Goal: Information Seeking & Learning: Learn about a topic

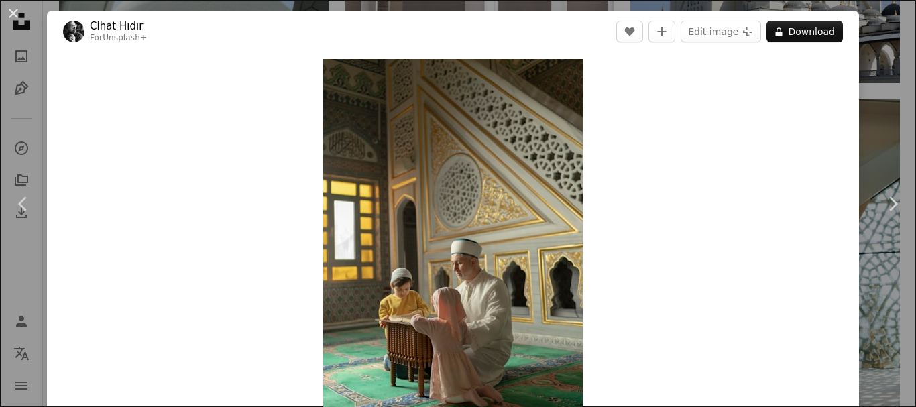
scroll to position [9916, 0]
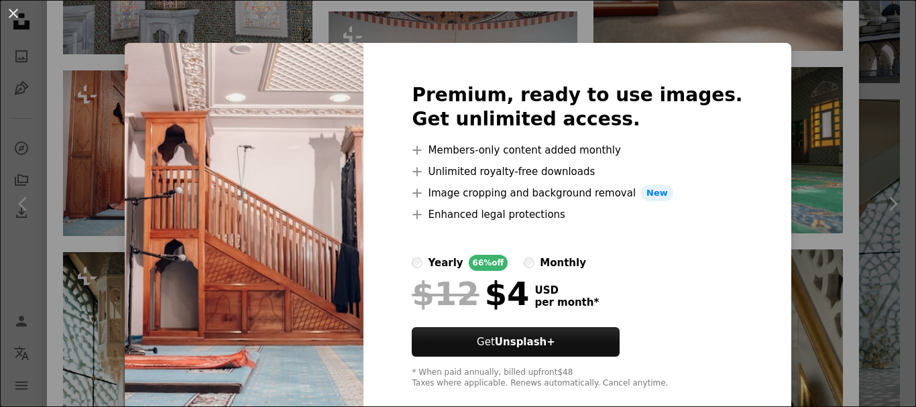
click at [835, 107] on div "An X shape Premium, ready to use images. Get unlimited access. A plus sign Memb…" at bounding box center [458, 203] width 916 height 407
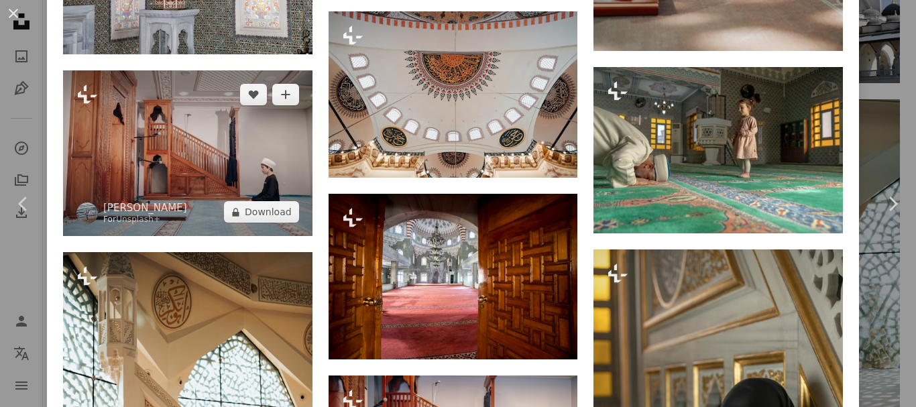
click at [176, 71] on img at bounding box center [188, 153] width 250 height 166
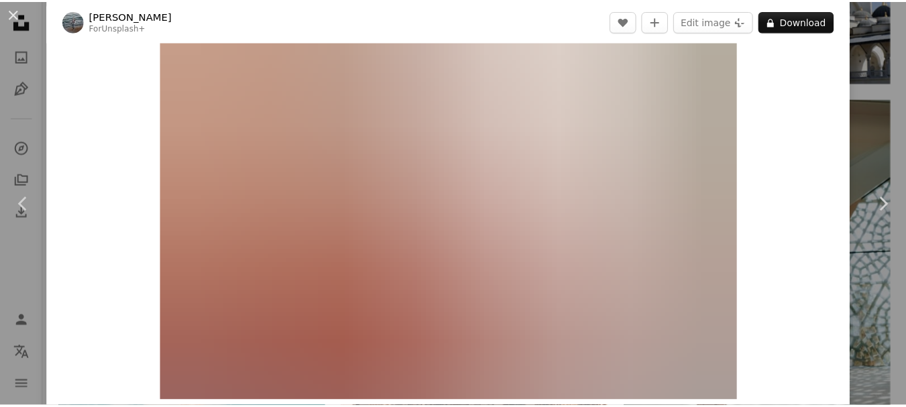
scroll to position [67, 0]
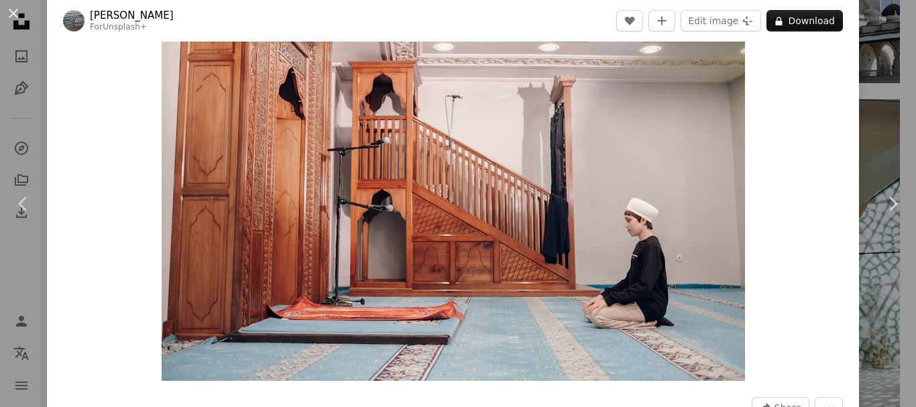
click at [881, 84] on div "An X shape Chevron left Chevron right [PERSON_NAME] For Unsplash+ A heart A plu…" at bounding box center [458, 203] width 916 height 407
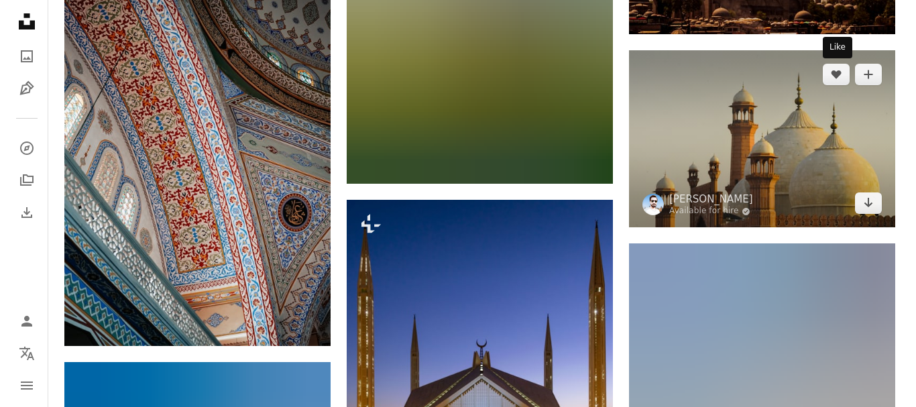
scroll to position [22085, 0]
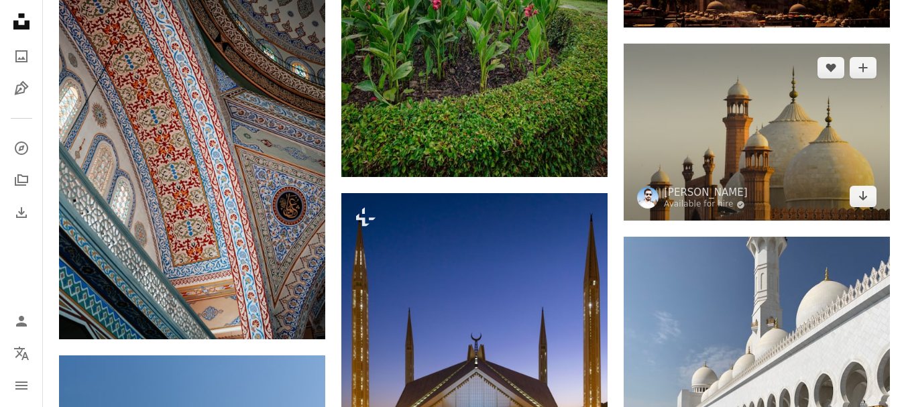
click at [838, 121] on img at bounding box center [757, 132] width 266 height 177
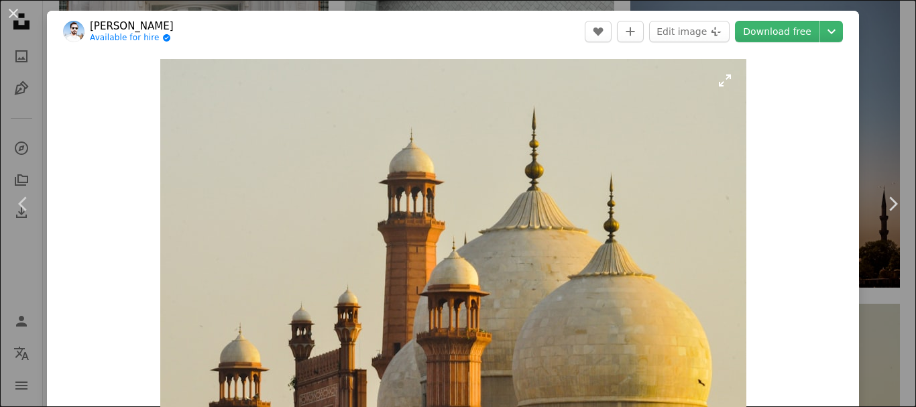
click at [620, 157] on img "Zoom in on this image" at bounding box center [453, 253] width 586 height 389
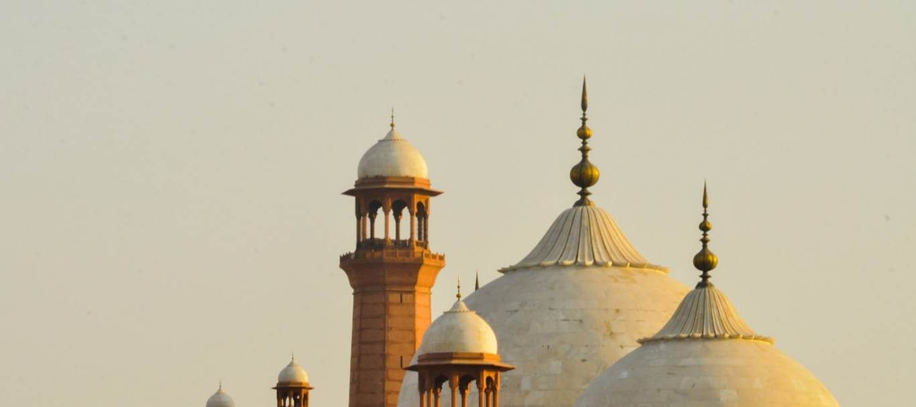
click at [737, 111] on img "Zoom out on this image" at bounding box center [458, 304] width 918 height 610
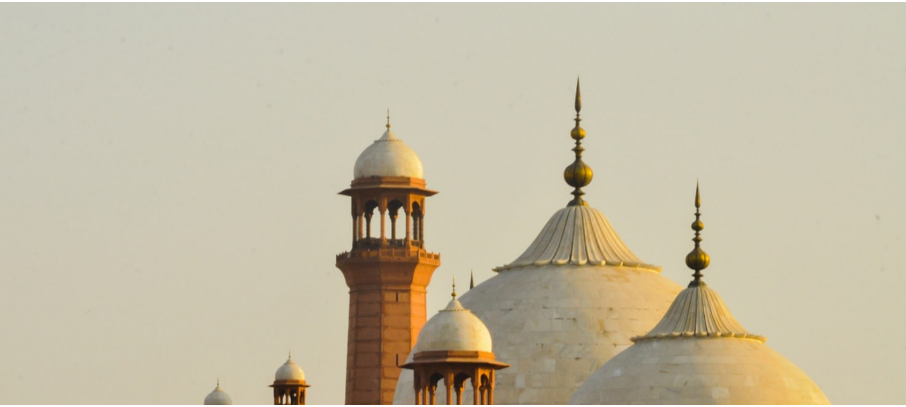
scroll to position [41, 0]
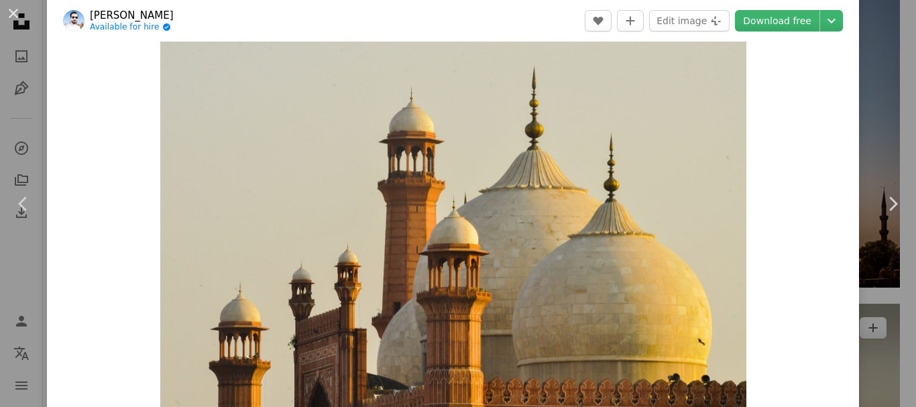
click at [881, 95] on div "An X shape Chevron left Chevron right [PERSON_NAME] Available for hire A checkm…" at bounding box center [458, 203] width 916 height 407
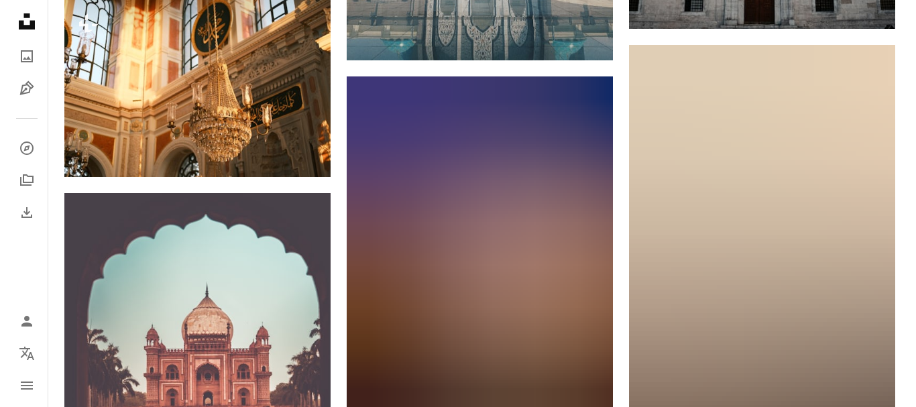
scroll to position [27787, 0]
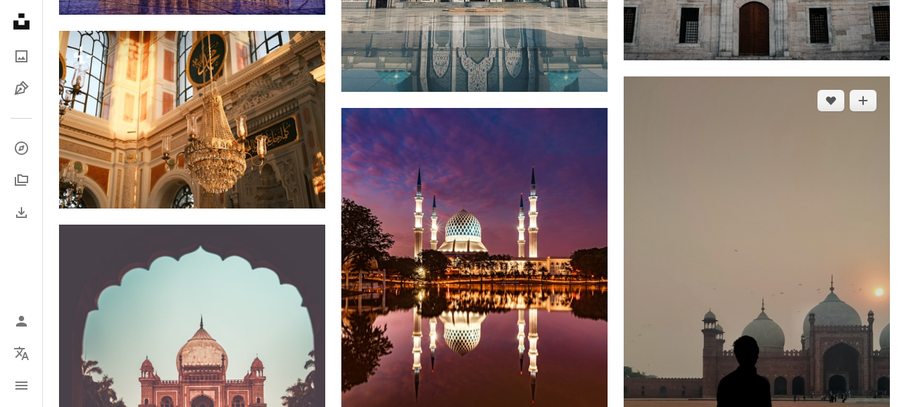
click at [788, 304] on img at bounding box center [757, 372] width 266 height 592
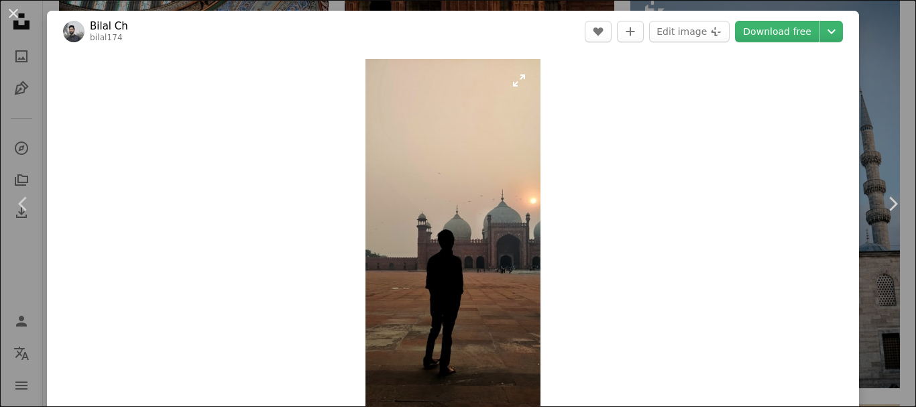
click at [485, 260] on img "Zoom in on this image" at bounding box center [453, 253] width 175 height 389
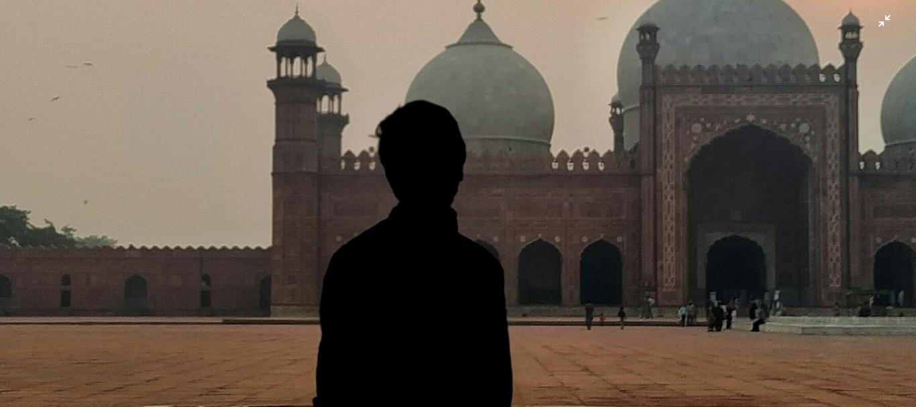
scroll to position [794, 0]
click at [642, 276] on img "Zoom out on this image" at bounding box center [458, 225] width 918 height 2039
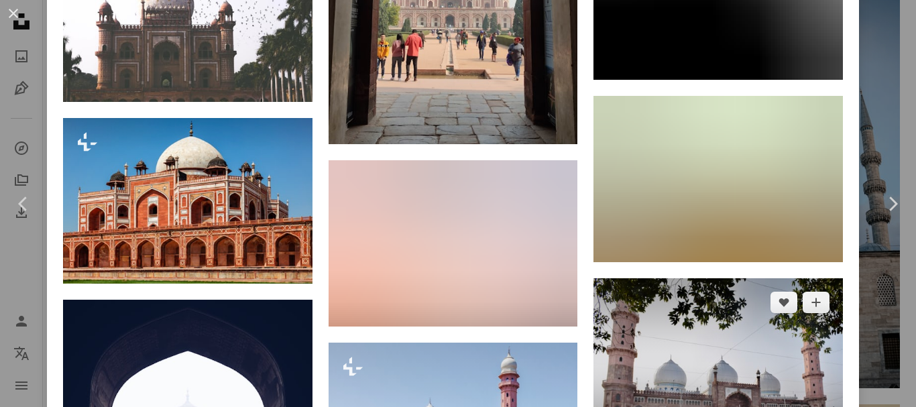
scroll to position [5407, 0]
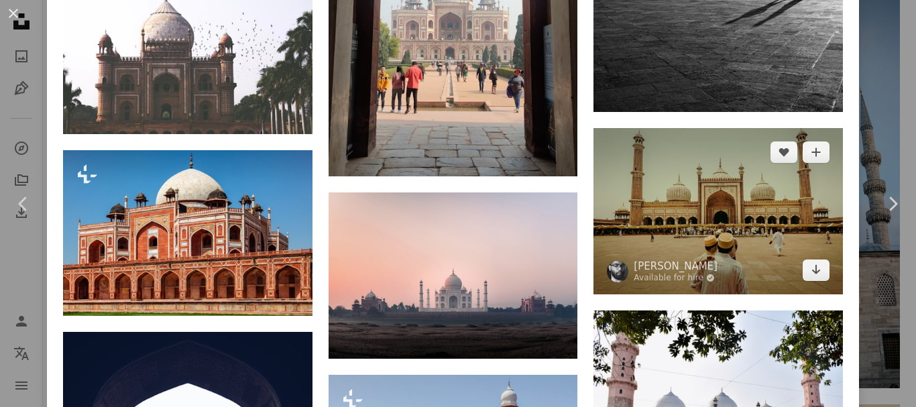
click at [755, 172] on img at bounding box center [719, 211] width 250 height 166
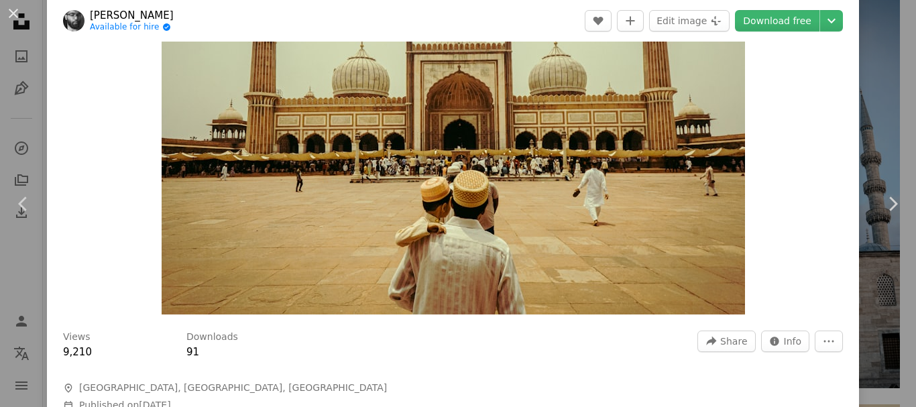
scroll to position [134, 0]
click at [873, 156] on link "Chevron right" at bounding box center [892, 204] width 47 height 129
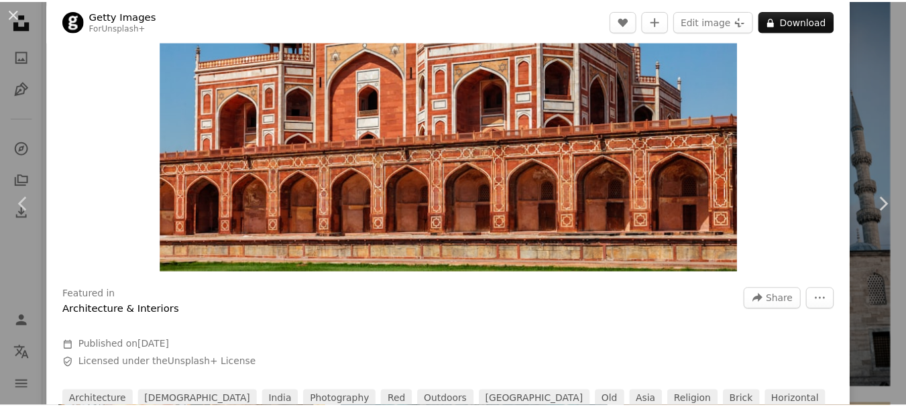
scroll to position [268, 0]
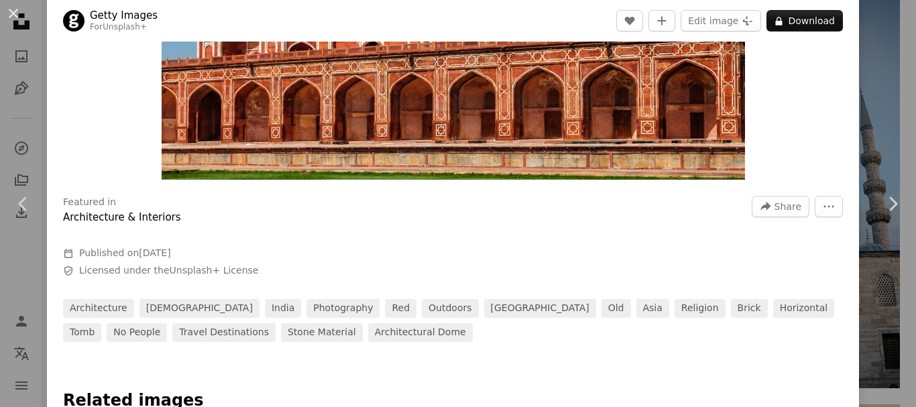
click at [879, 34] on div "An X shape Chevron left Chevron right Getty Images For Unsplash+ A heart A plus…" at bounding box center [458, 203] width 916 height 407
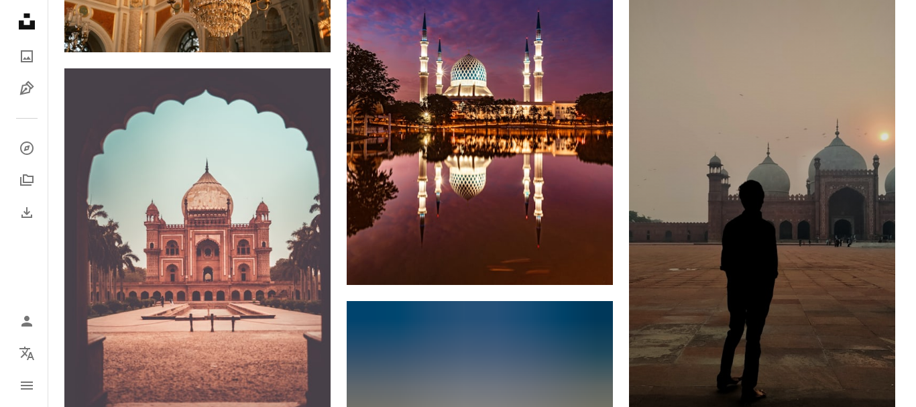
scroll to position [27854, 0]
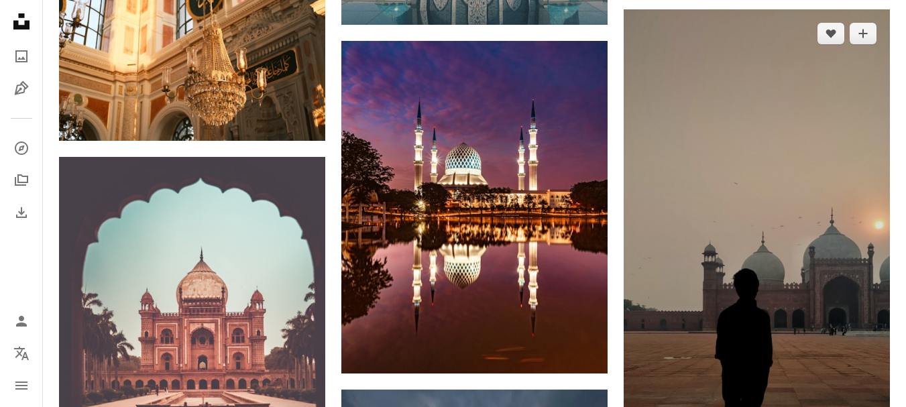
click at [820, 296] on img at bounding box center [757, 305] width 266 height 592
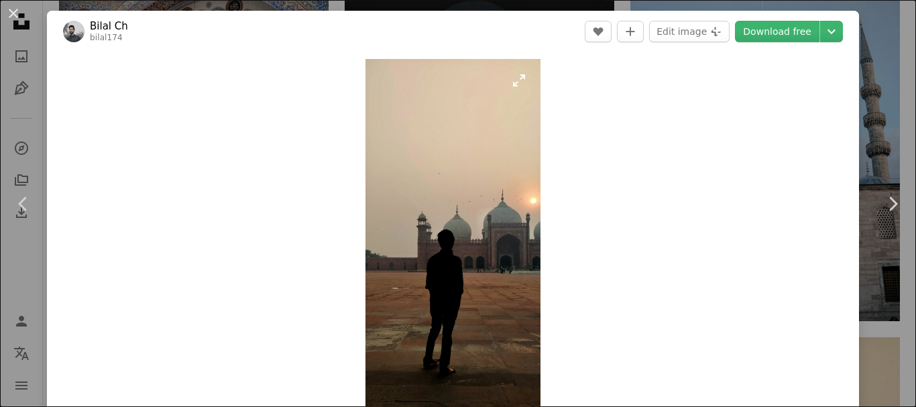
click at [497, 253] on img "Zoom in on this image" at bounding box center [453, 253] width 175 height 389
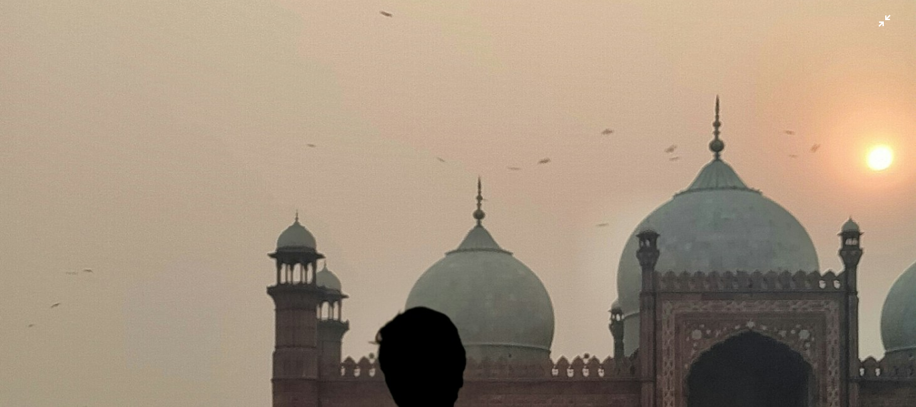
scroll to position [526, 0]
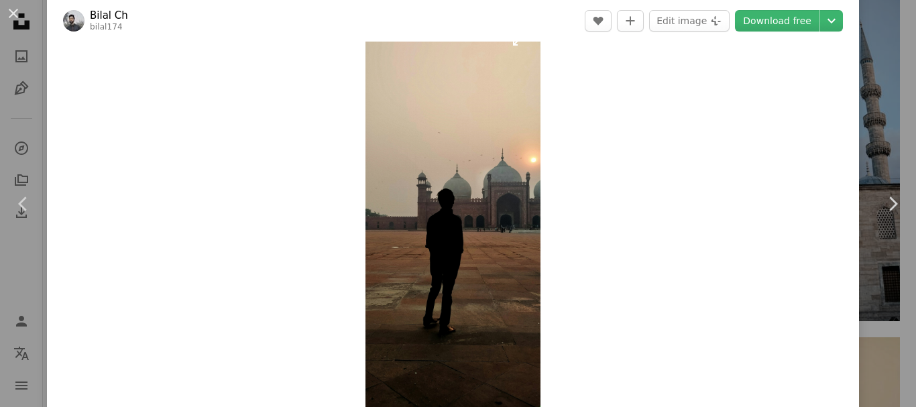
click at [533, 243] on img "Zoom in on this image" at bounding box center [453, 212] width 175 height 389
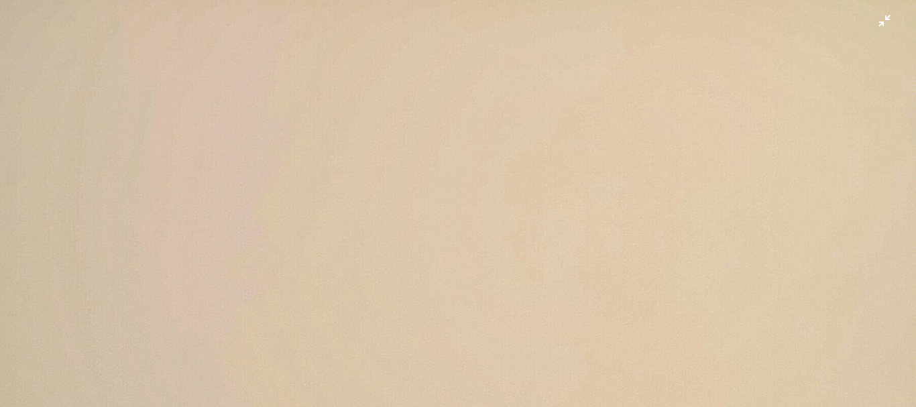
scroll to position [794, 0]
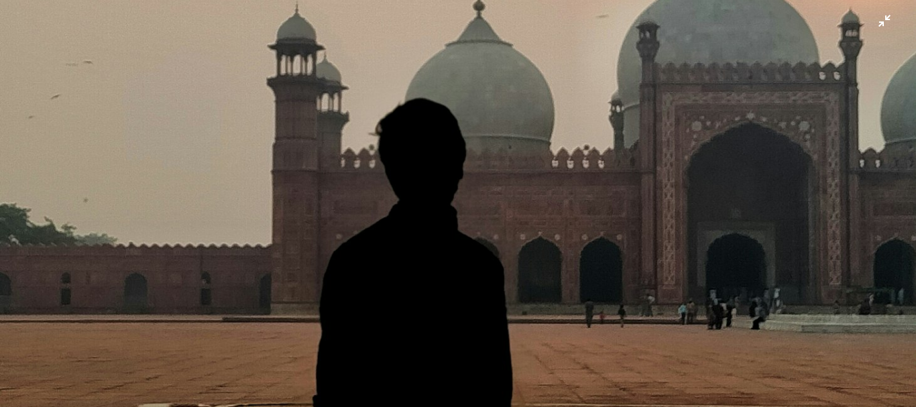
click at [790, 115] on img "Zoom out on this image" at bounding box center [458, 224] width 918 height 2039
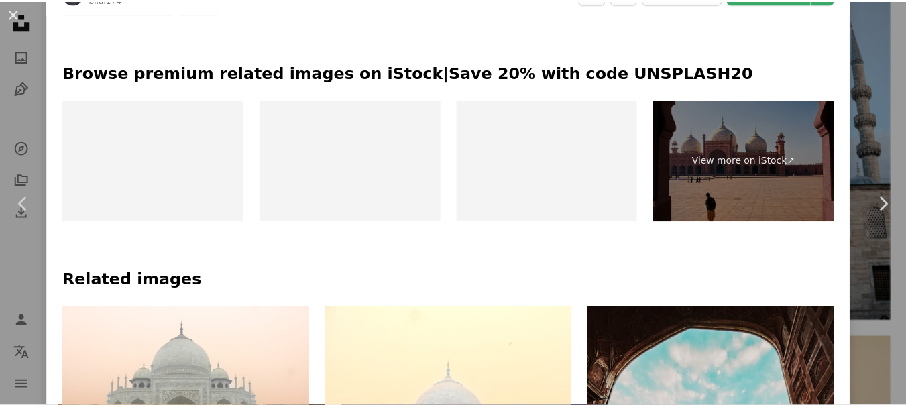
scroll to position [846, 0]
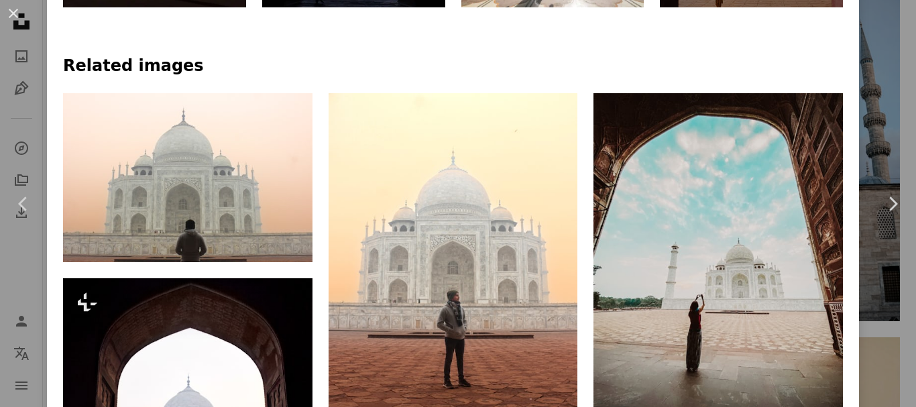
click at [881, 66] on div "An X shape Chevron left Chevron right Bilal Ch bilal174 A heart A plus sign Edi…" at bounding box center [458, 203] width 916 height 407
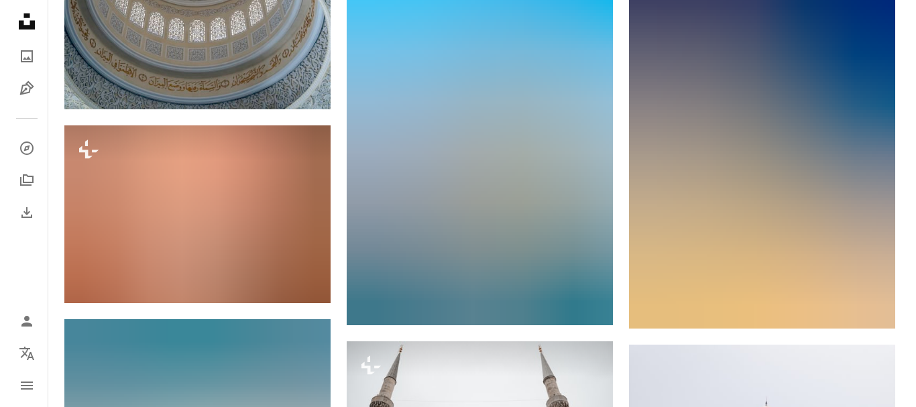
scroll to position [40666, 0]
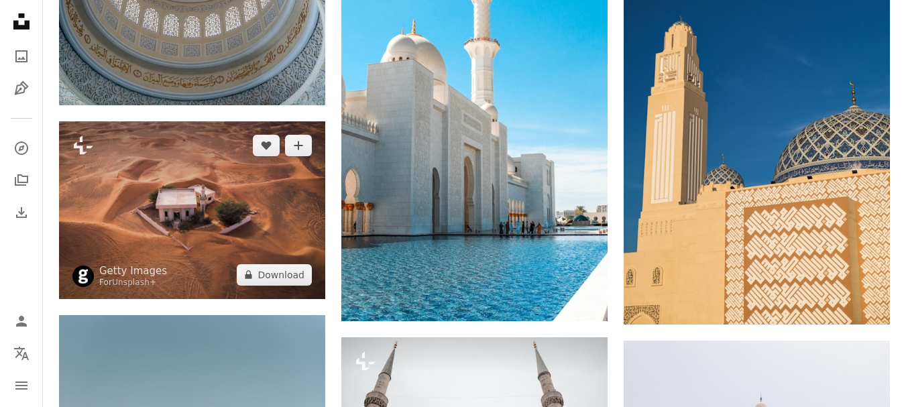
click at [230, 201] on img at bounding box center [192, 209] width 266 height 177
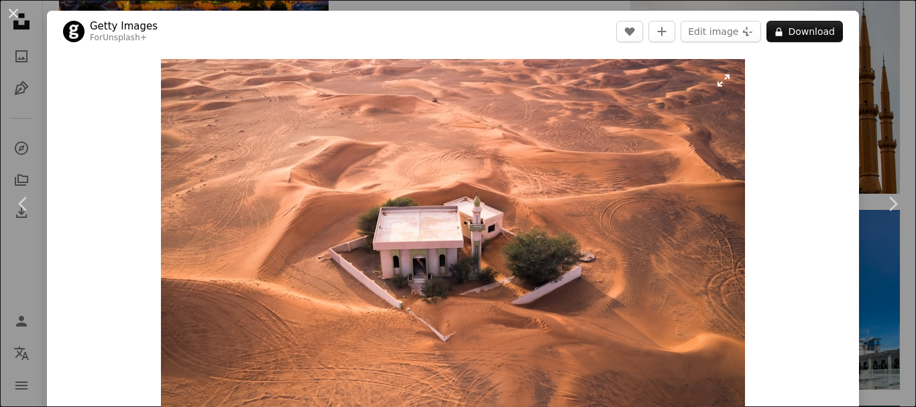
click at [599, 268] on img "Zoom in on this image" at bounding box center [453, 253] width 584 height 389
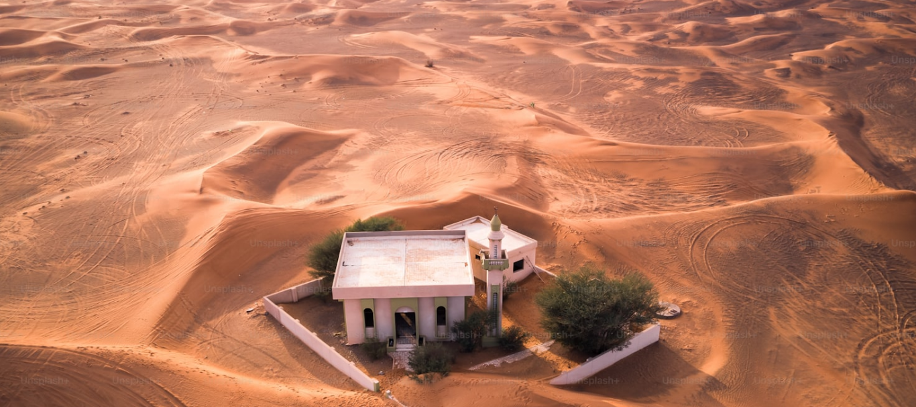
scroll to position [95, 0]
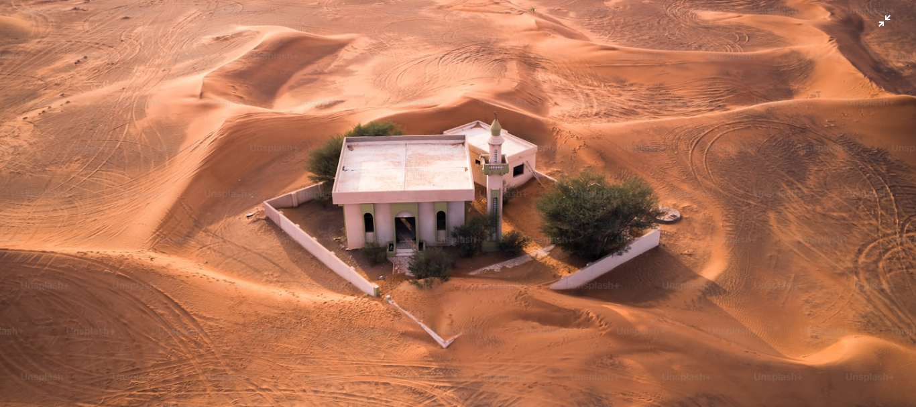
click at [560, 141] on img "Zoom out on this image" at bounding box center [458, 209] width 918 height 611
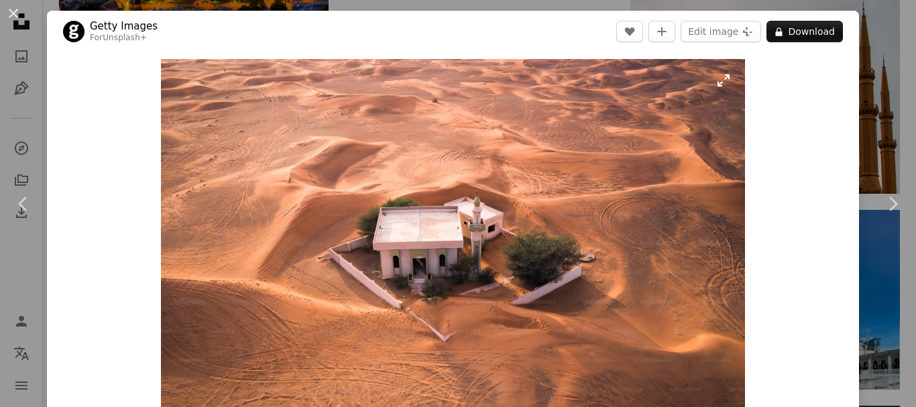
scroll to position [41, 0]
